Goal: Transaction & Acquisition: Purchase product/service

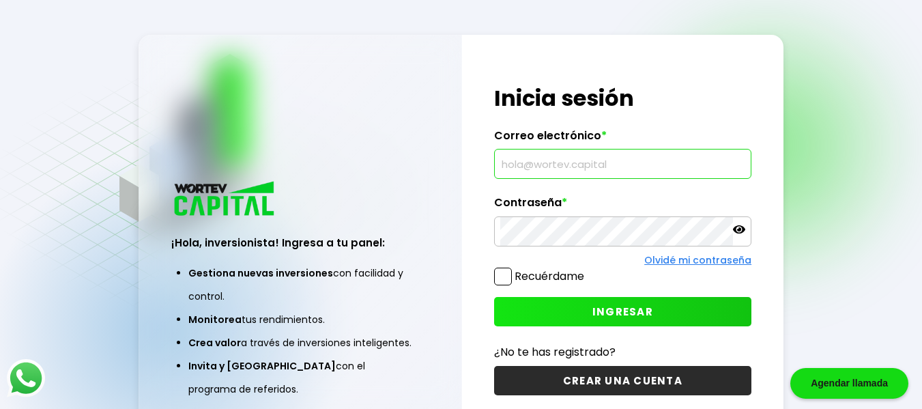
click at [506, 166] on input "text" at bounding box center [622, 163] width 245 height 29
type input "[EMAIL_ADDRESS][DOMAIN_NAME]"
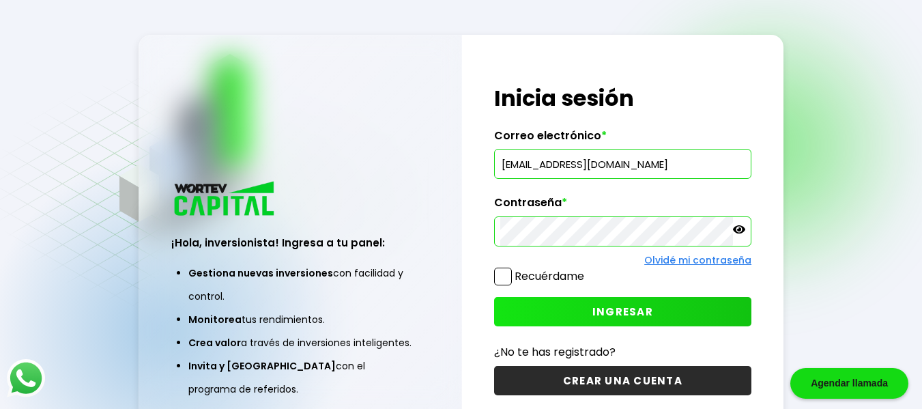
click at [593, 313] on span "INGRESAR" at bounding box center [622, 311] width 61 height 14
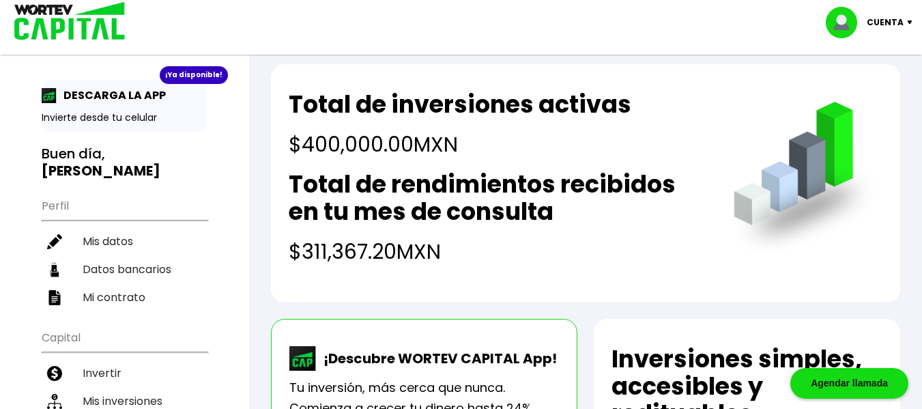
scroll to position [27, 0]
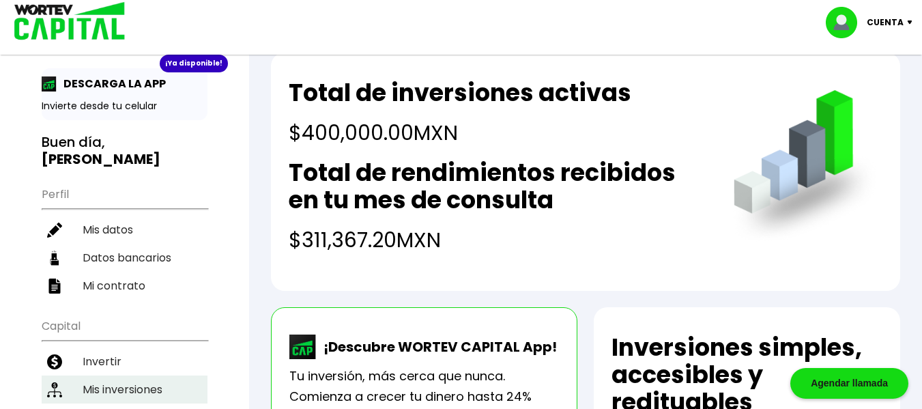
click at [136, 375] on li "Mis inversiones" at bounding box center [125, 389] width 166 height 28
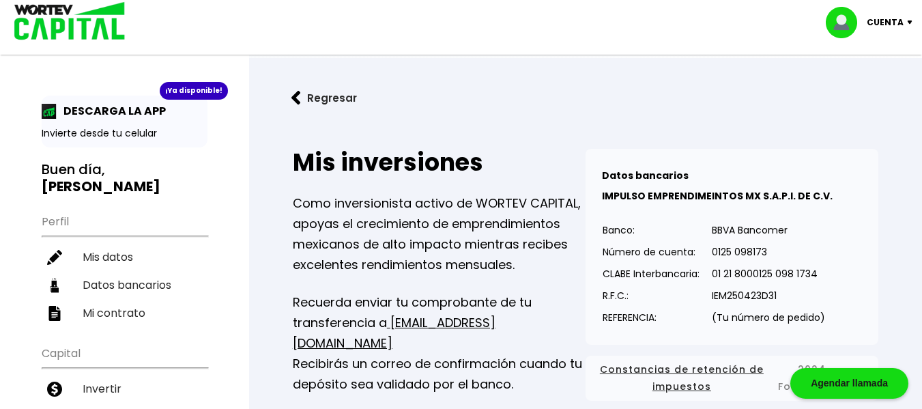
click at [886, 26] on p "Cuenta" at bounding box center [884, 22] width 37 height 20
click at [861, 91] on li "Cerrar sesión" at bounding box center [870, 91] width 109 height 28
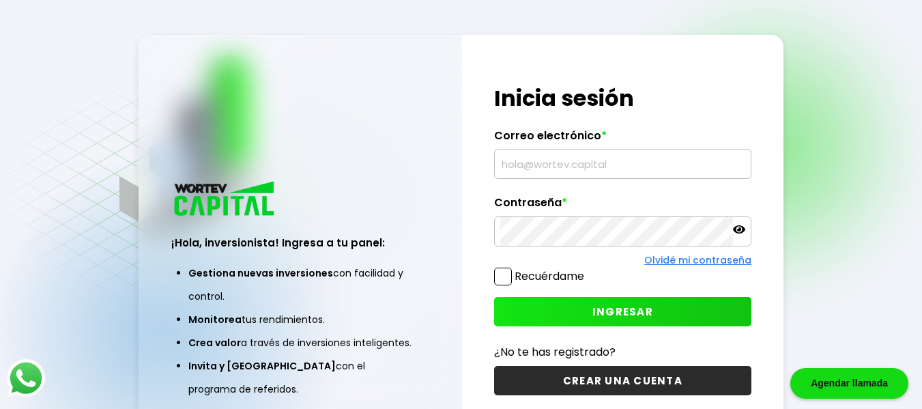
click at [507, 163] on input "text" at bounding box center [622, 163] width 245 height 29
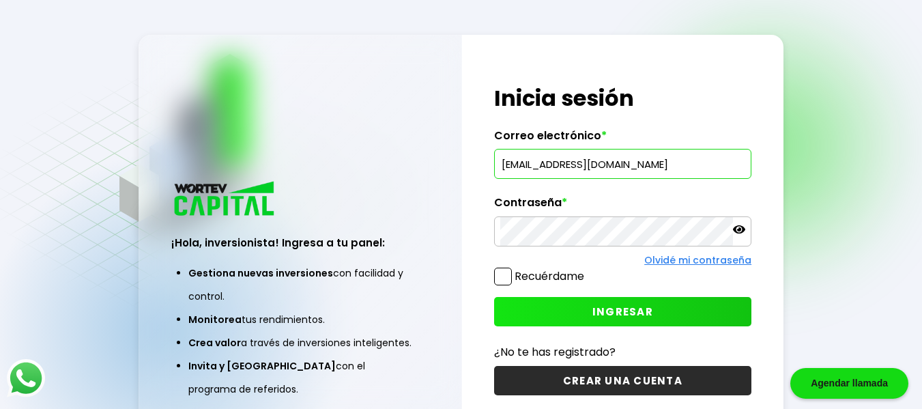
type input "[EMAIL_ADDRESS][DOMAIN_NAME]"
click at [635, 312] on span "INGRESAR" at bounding box center [622, 311] width 61 height 14
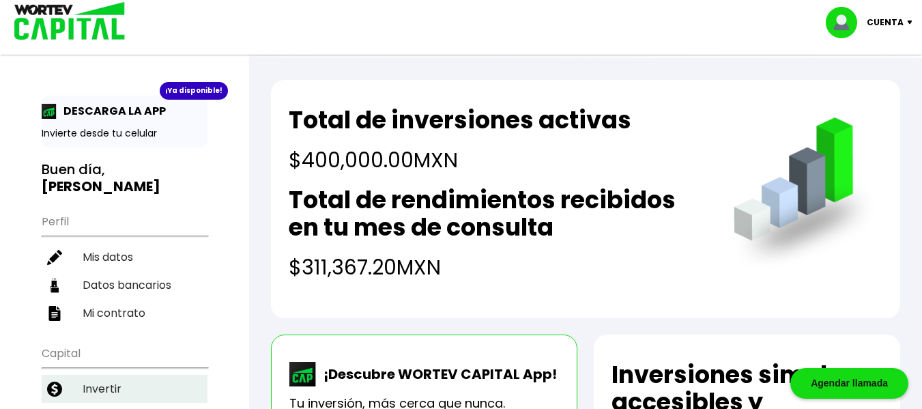
click at [108, 375] on li "Invertir" at bounding box center [125, 389] width 166 height 28
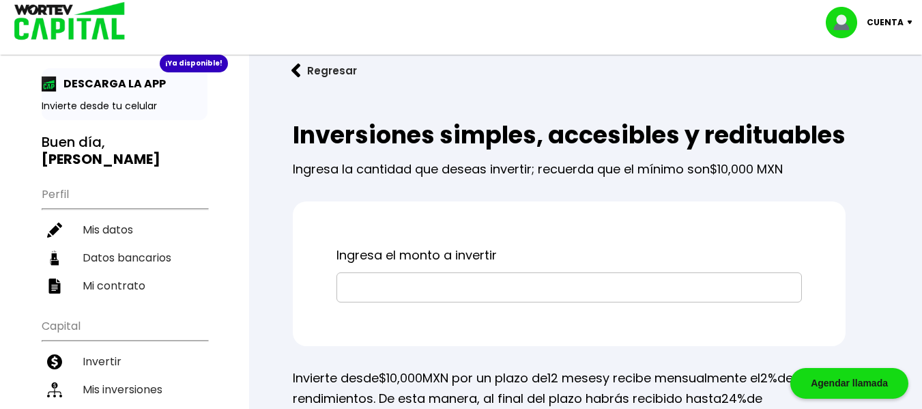
scroll to position [55, 0]
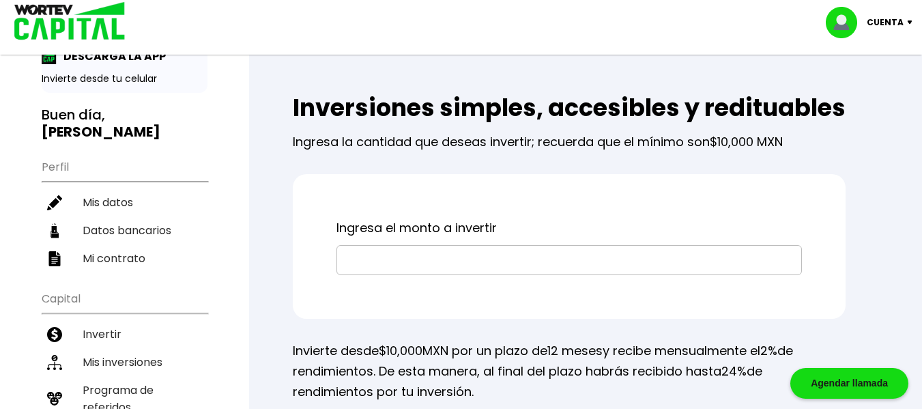
click at [353, 274] on input "text" at bounding box center [568, 260] width 453 height 29
type input "$100,000"
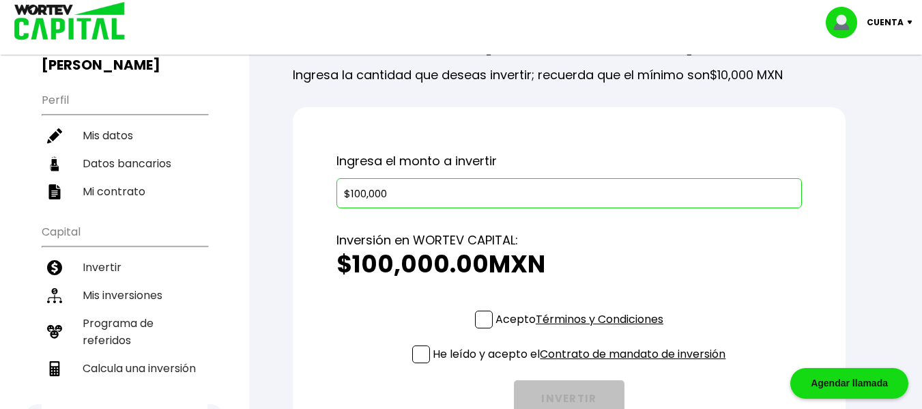
scroll to position [149, 0]
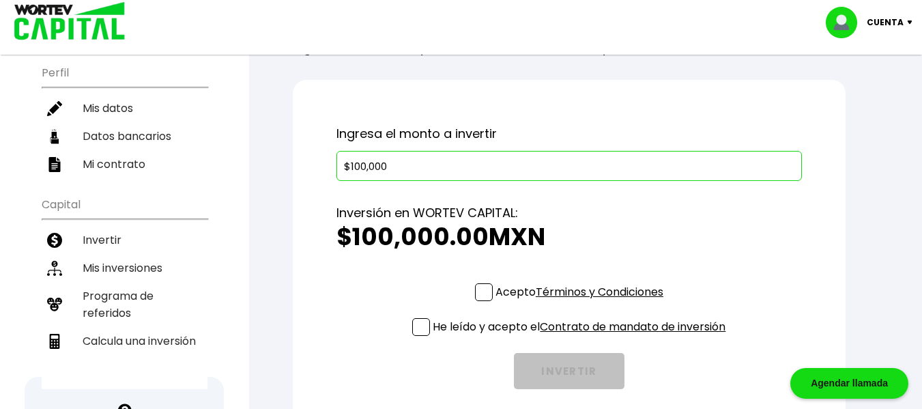
click at [480, 301] on span at bounding box center [484, 292] width 18 height 18
click at [582, 302] on input "Acepto Términos y Condiciones" at bounding box center [582, 302] width 0 height 0
click at [419, 336] on span at bounding box center [421, 327] width 18 height 18
click at [582, 337] on input "He leído y acepto el Contrato de mandato de inversión" at bounding box center [582, 337] width 0 height 0
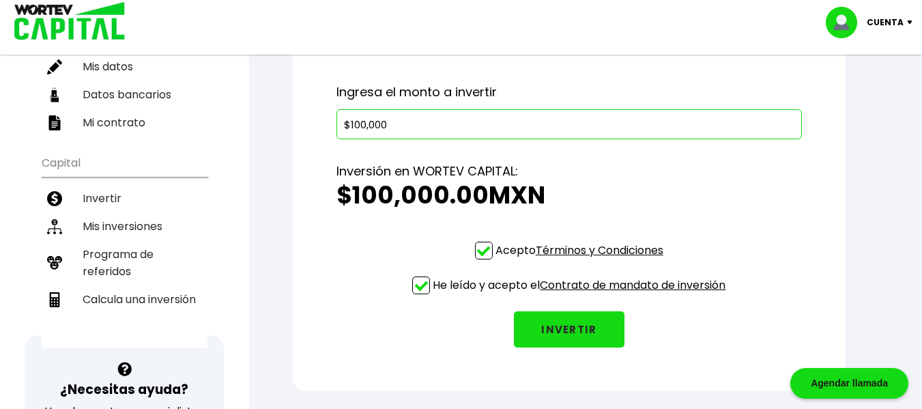
scroll to position [203, 0]
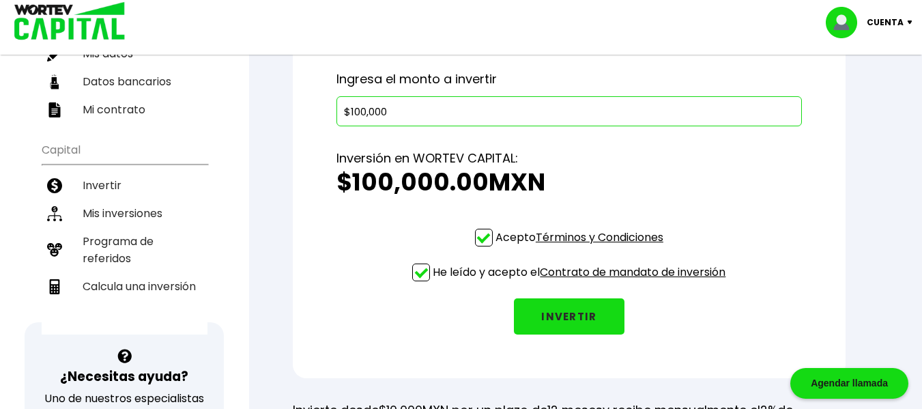
click at [583, 334] on button "INVERTIR" at bounding box center [569, 316] width 111 height 36
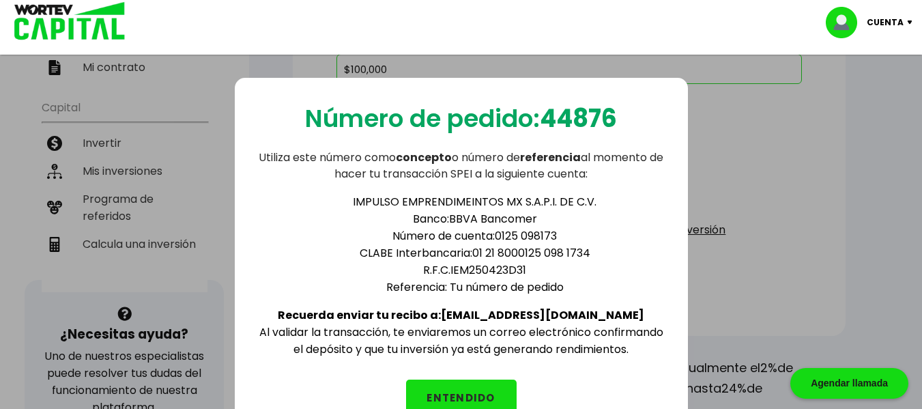
scroll to position [258, 0]
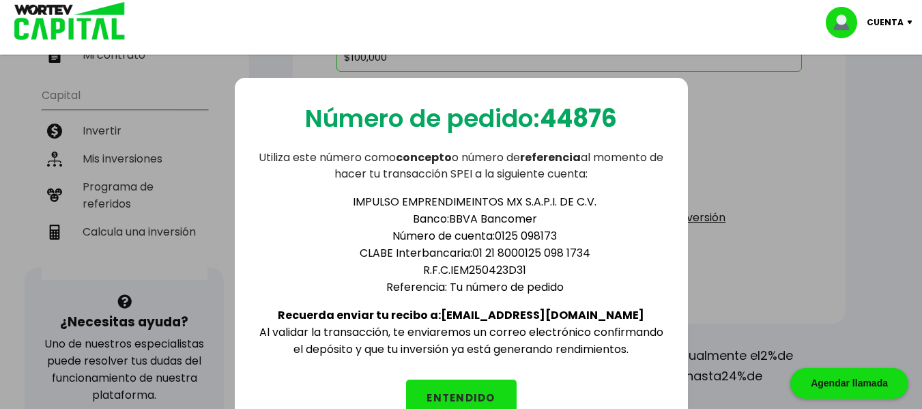
click at [452, 396] on button "ENTENDIDO" at bounding box center [461, 397] width 111 height 36
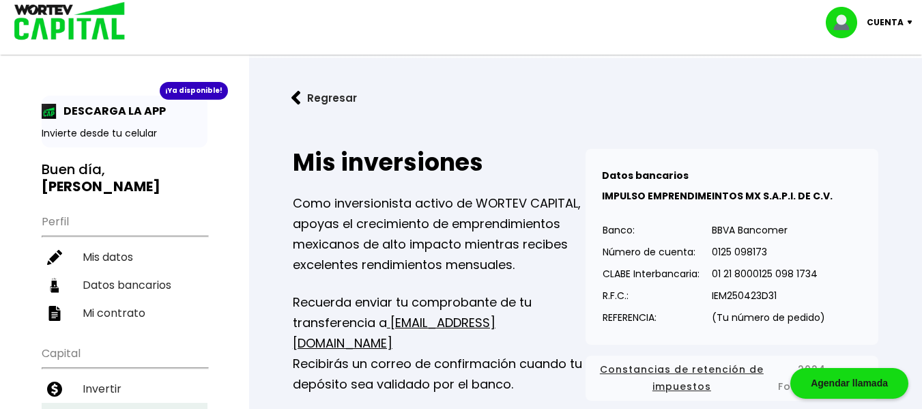
click at [131, 403] on li "Mis inversiones" at bounding box center [125, 417] width 166 height 28
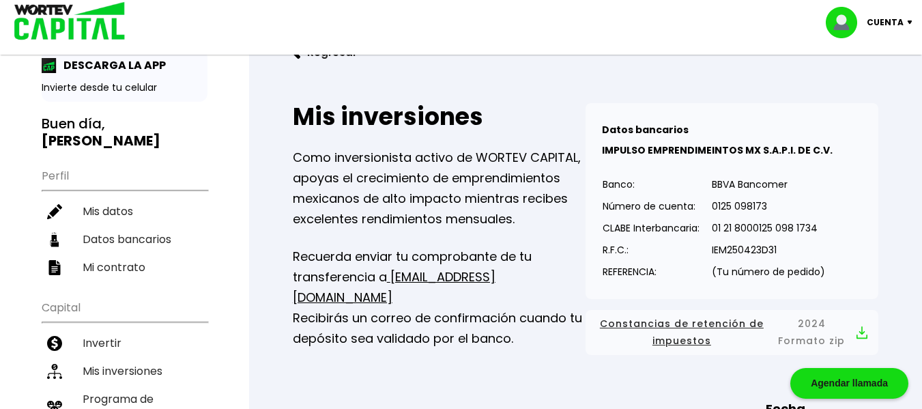
scroll to position [55, 0]
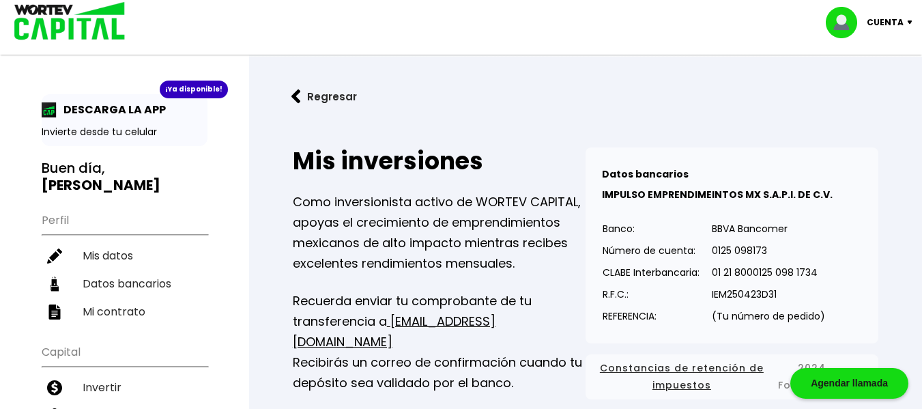
scroll to position [0, 0]
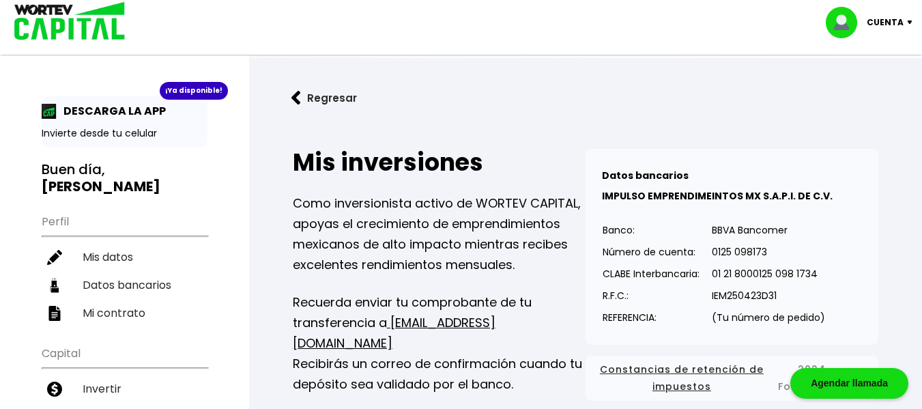
click at [873, 22] on p "Cuenta" at bounding box center [884, 22] width 37 height 20
click at [854, 95] on li "Cerrar sesión" at bounding box center [870, 91] width 109 height 28
